Goal: Entertainment & Leisure: Consume media (video, audio)

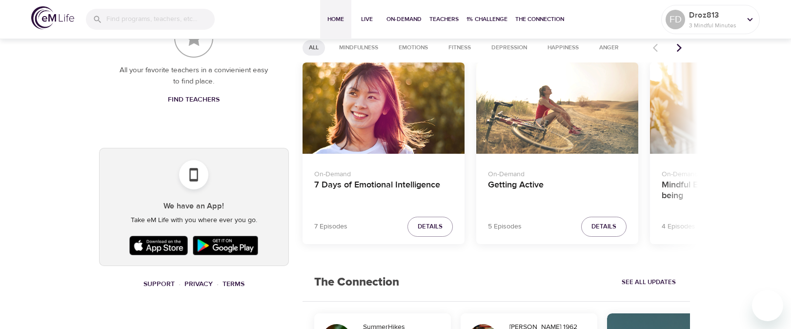
scroll to position [508, 0]
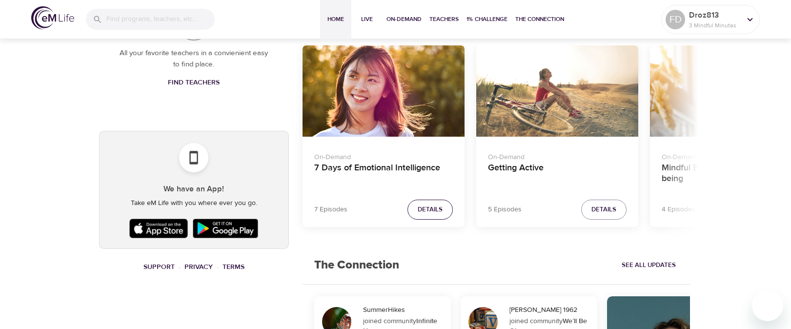
click at [422, 210] on span "Details" at bounding box center [430, 209] width 25 height 11
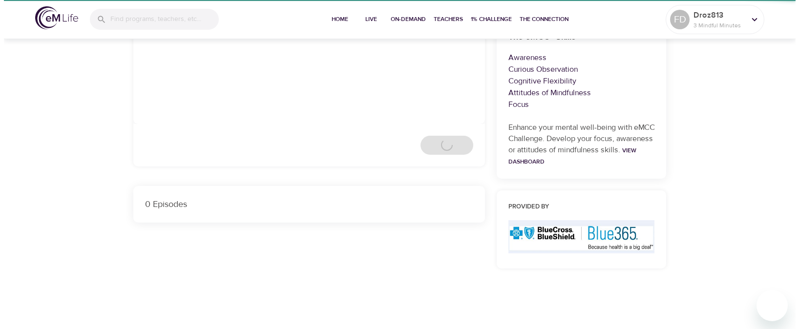
scroll to position [199, 0]
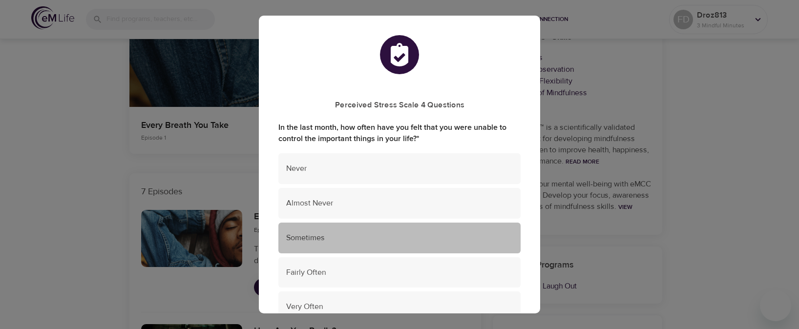
click at [402, 241] on span "Sometimes" at bounding box center [399, 237] width 227 height 11
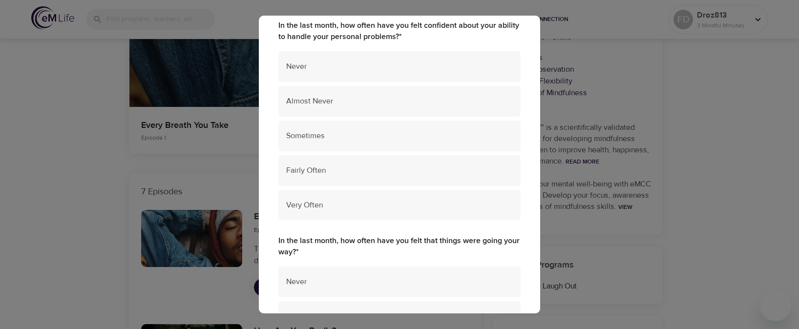
scroll to position [320, 0]
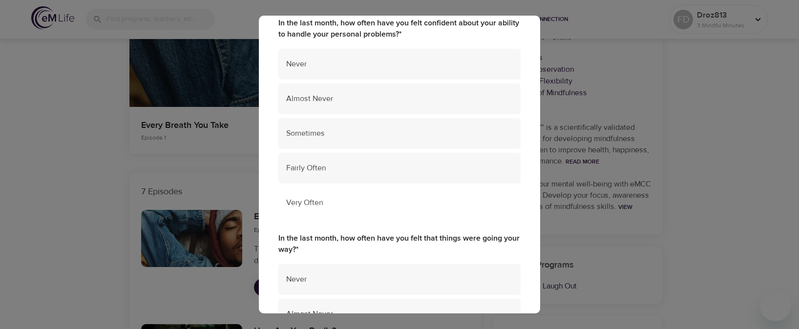
click at [414, 194] on div "Very Often" at bounding box center [399, 202] width 242 height 31
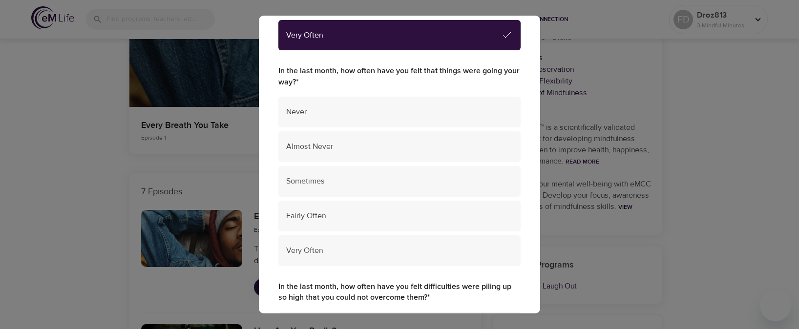
scroll to position [488, 0]
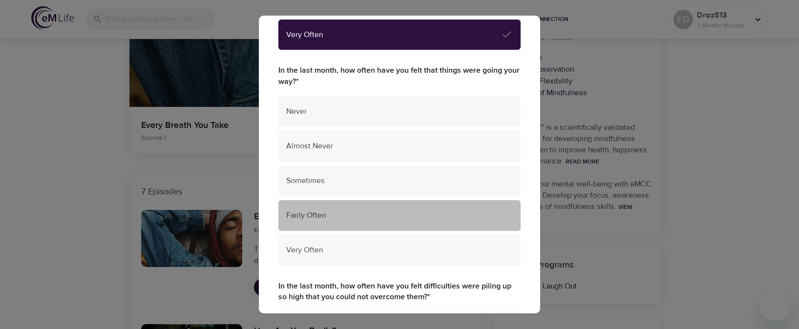
click at [444, 212] on span "Fairly Often" at bounding box center [399, 215] width 227 height 11
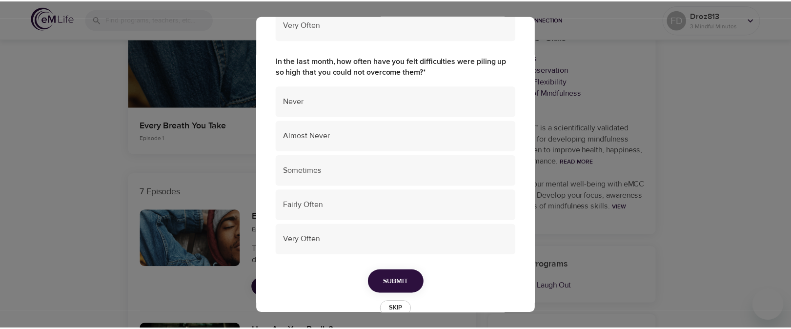
scroll to position [715, 0]
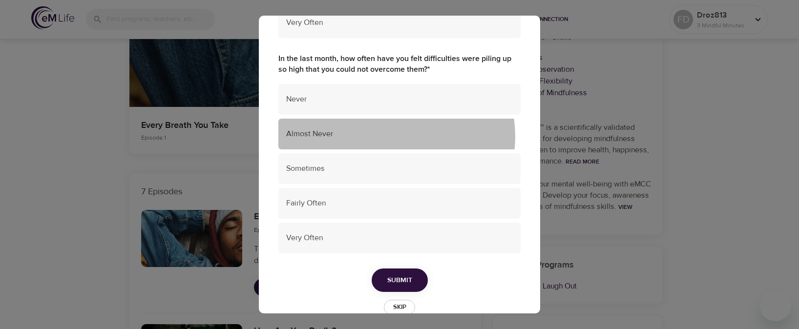
click at [387, 136] on span "Almost Never" at bounding box center [399, 133] width 227 height 11
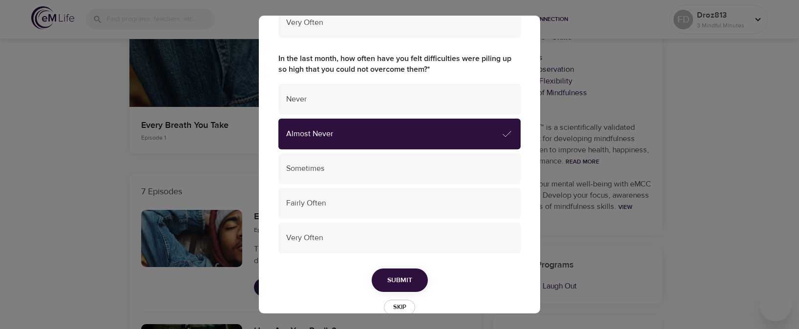
click at [398, 277] on span "Submit" at bounding box center [399, 280] width 25 height 12
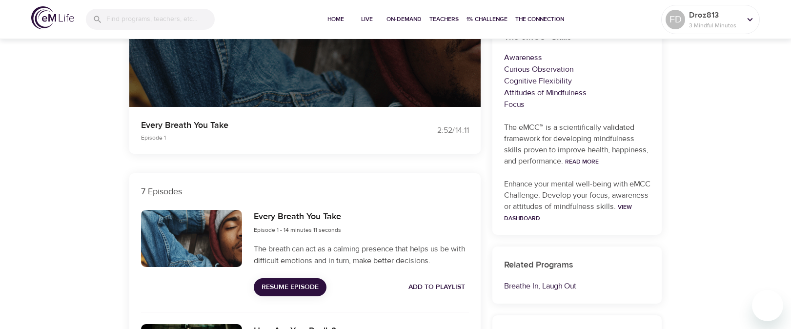
click at [298, 284] on span "Resume Episode" at bounding box center [290, 287] width 57 height 12
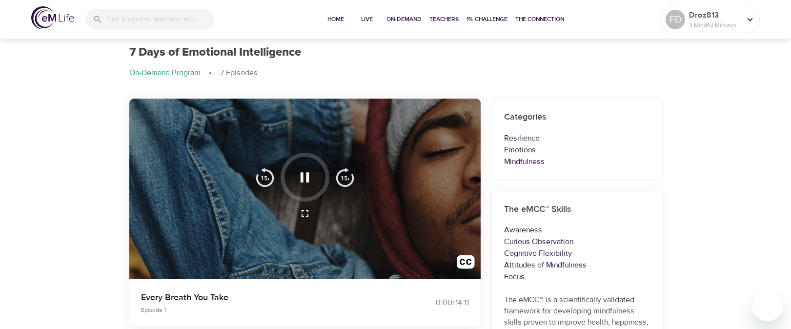
scroll to position [11, 0]
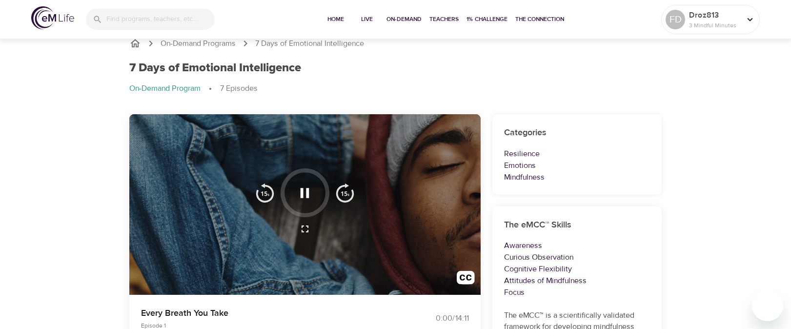
click at [301, 192] on icon "button" at bounding box center [305, 193] width 9 height 10
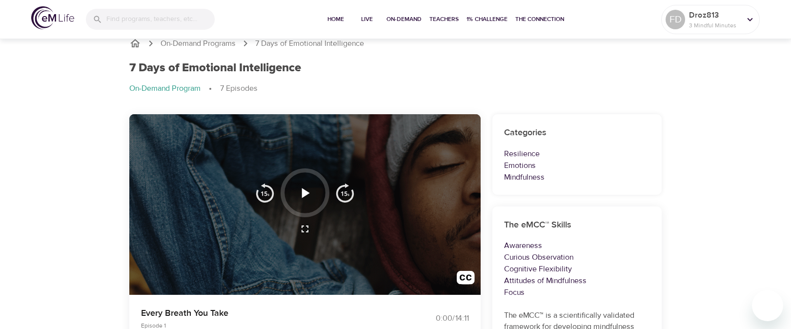
click at [302, 192] on icon "button" at bounding box center [304, 193] width 17 height 17
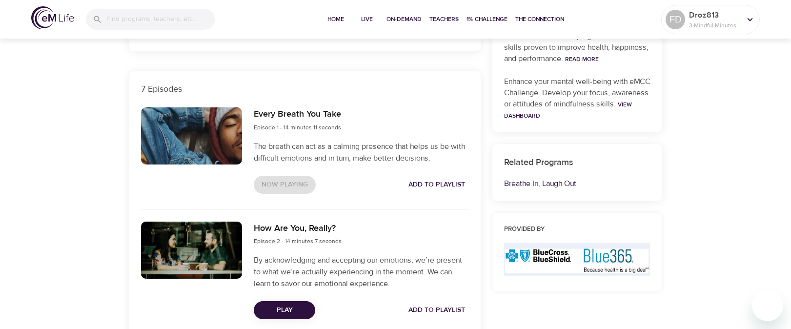
scroll to position [304, 0]
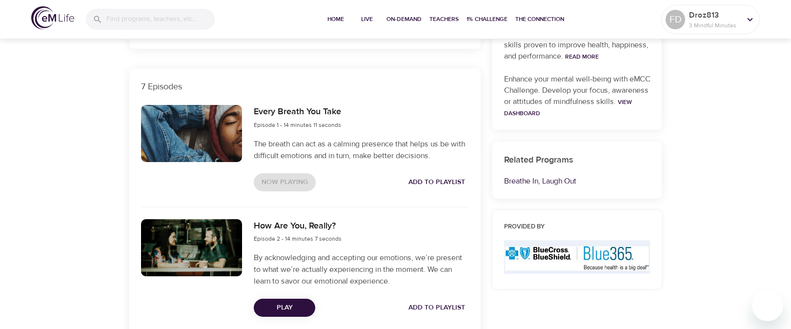
click at [212, 137] on div at bounding box center [192, 133] width 102 height 57
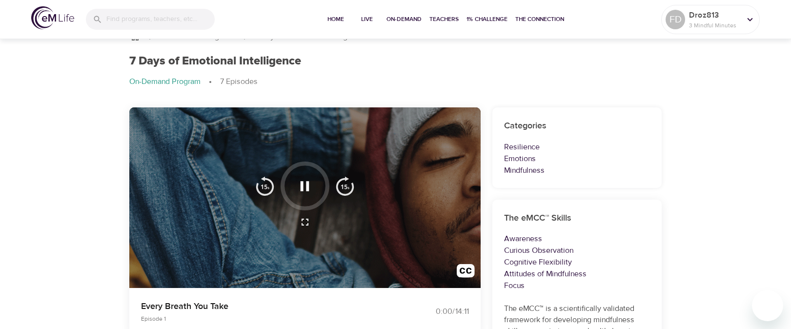
scroll to position [19, 0]
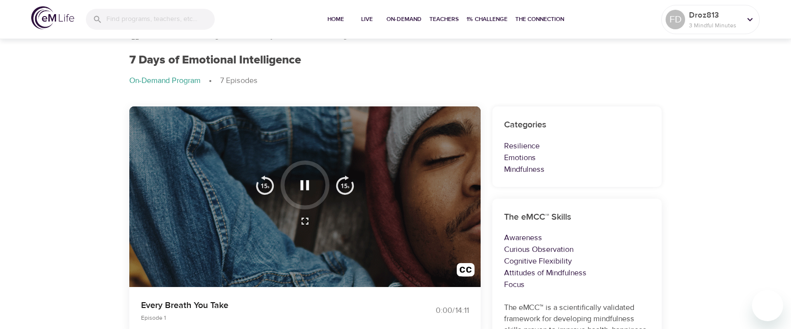
click at [302, 186] on icon "button" at bounding box center [305, 185] width 9 height 10
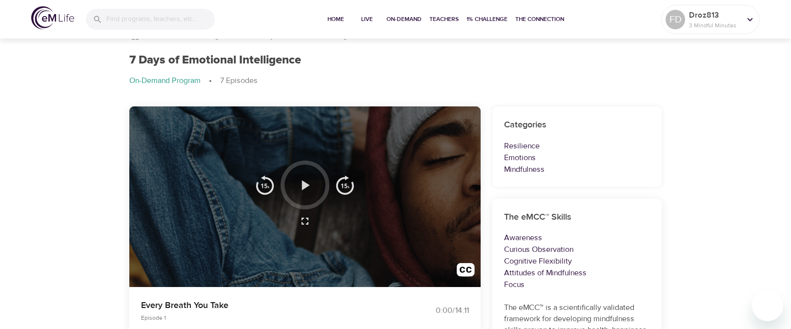
click at [302, 186] on icon "button" at bounding box center [306, 185] width 8 height 10
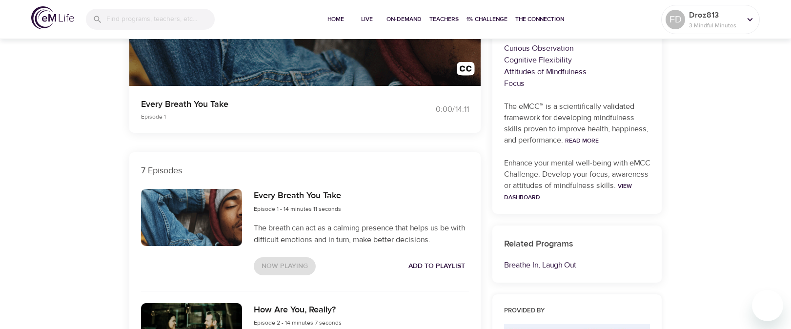
scroll to position [233, 0]
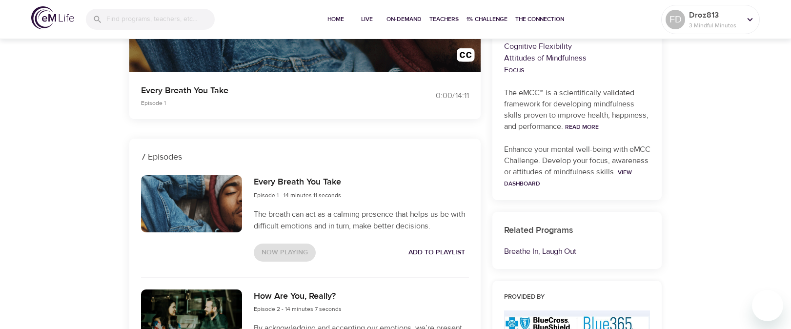
click at [285, 252] on div "Now Playing Add to Playlist" at bounding box center [361, 253] width 215 height 18
click at [195, 193] on div at bounding box center [192, 203] width 102 height 57
click at [269, 75] on div "Every Breath You Take Episode 1 0:00 / 14:11" at bounding box center [305, 95] width 363 height 59
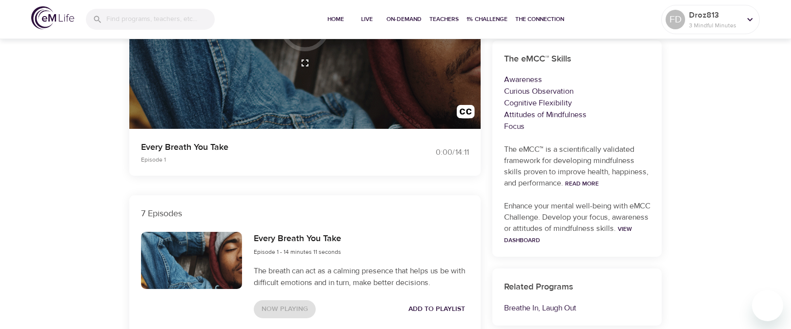
scroll to position [178, 0]
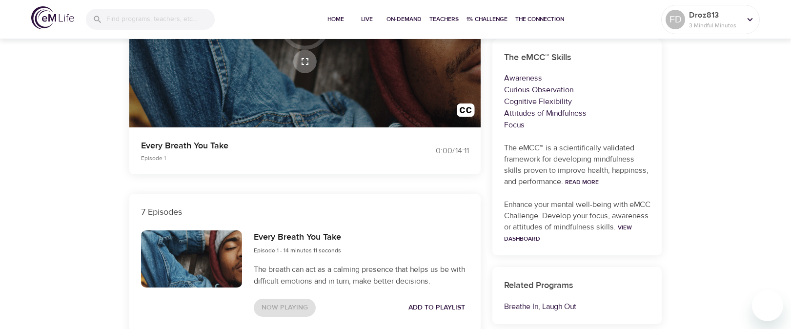
click at [305, 54] on button "button" at bounding box center [304, 61] width 23 height 23
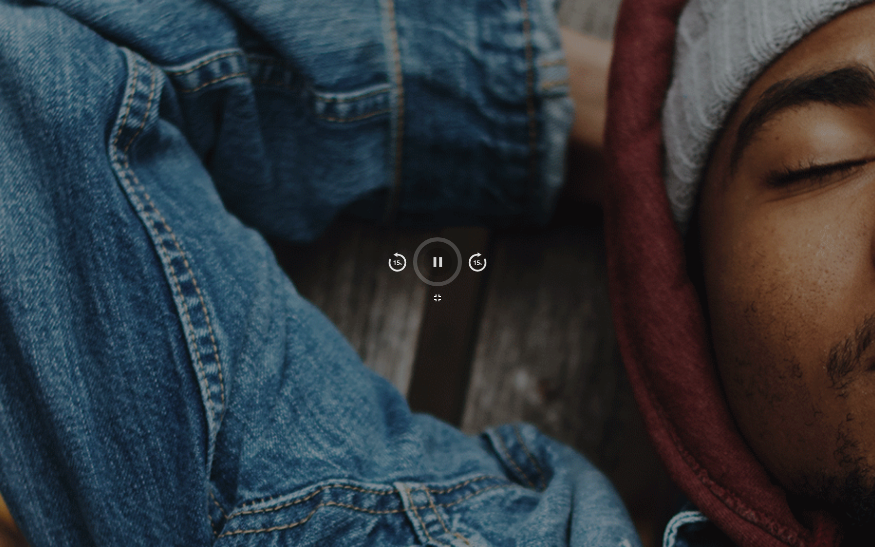
click at [439, 266] on icon "button" at bounding box center [437, 262] width 9 height 10
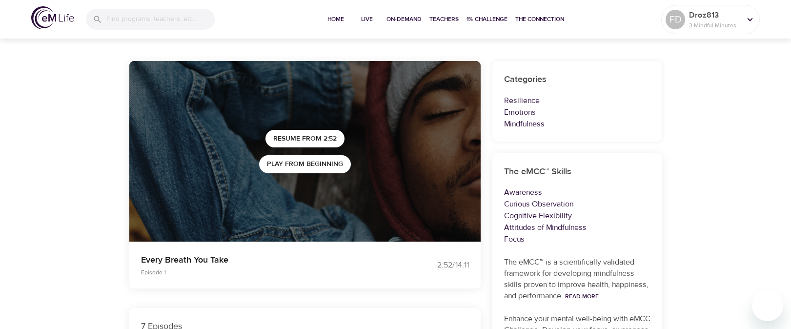
scroll to position [61, 0]
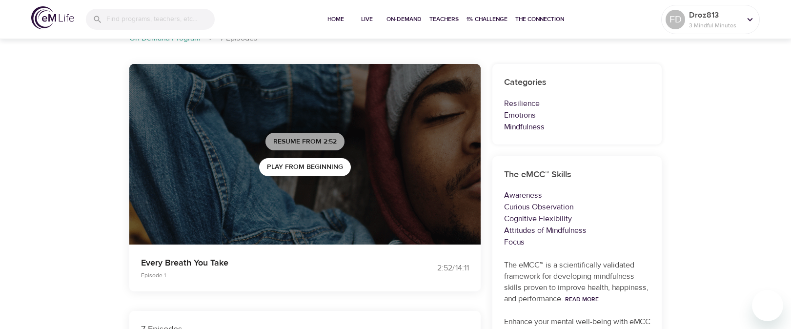
click at [322, 141] on span "Resume from 2:52" at bounding box center [304, 142] width 63 height 12
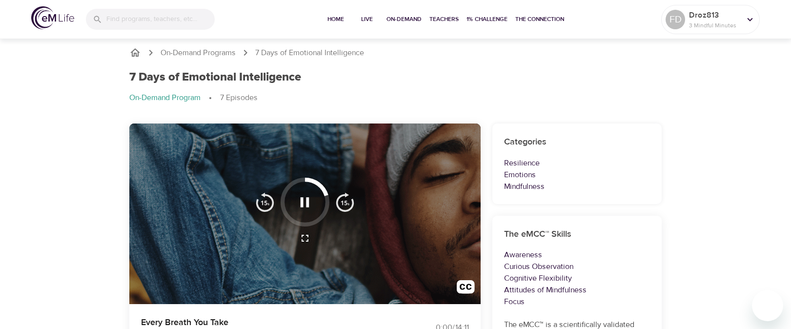
scroll to position [0, 0]
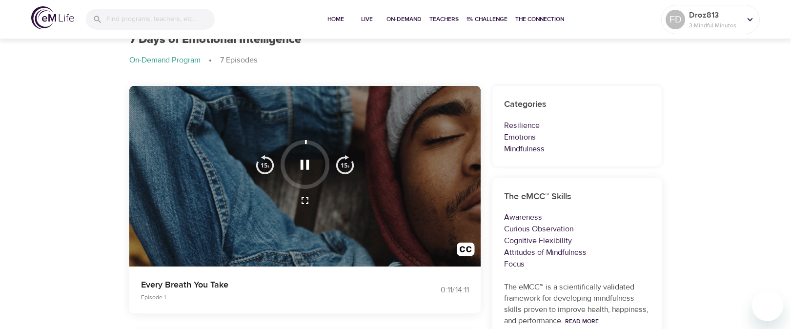
scroll to position [59, 0]
